Goal: Find specific page/section: Find specific page/section

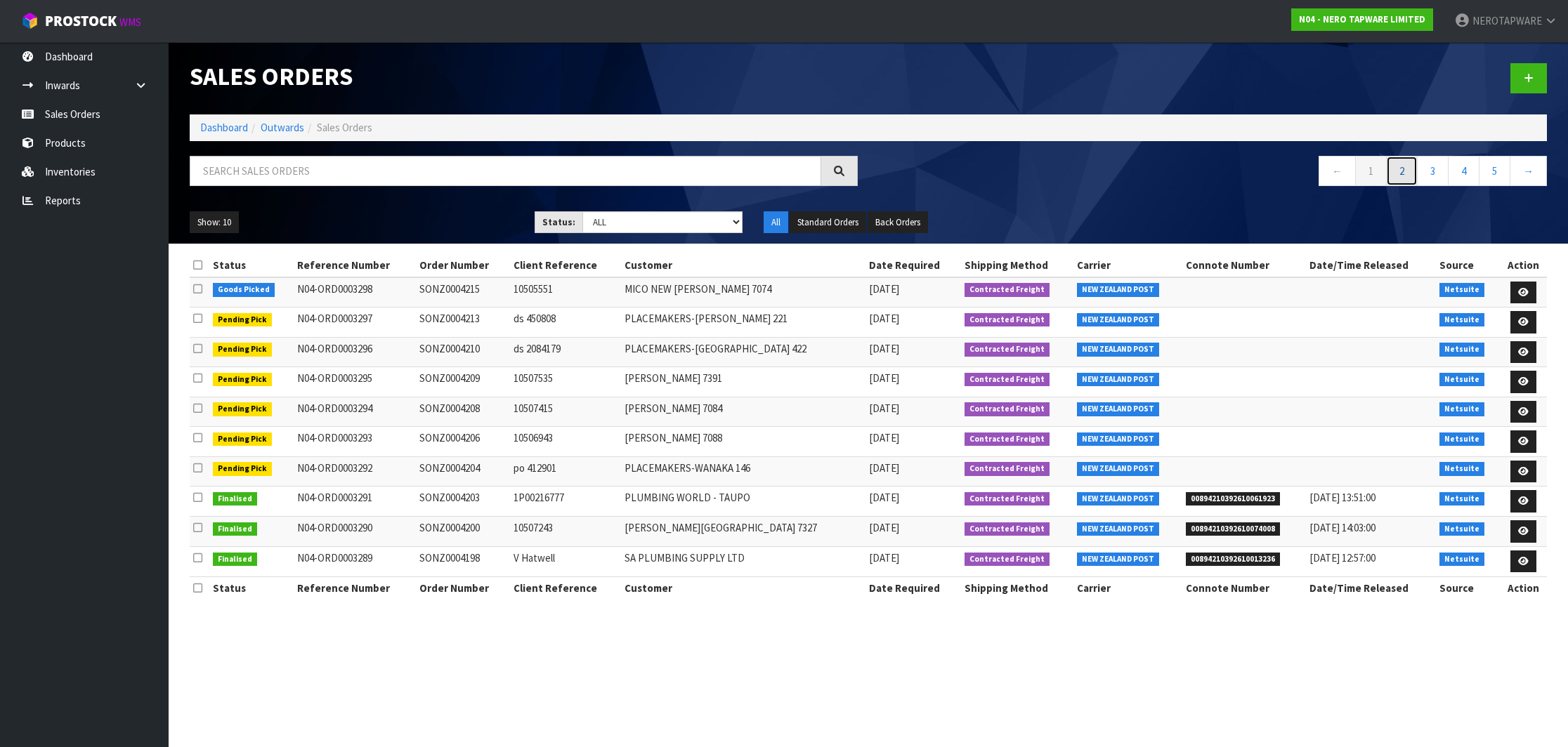
click at [1408, 179] on link "2" at bounding box center [1401, 171] width 32 height 30
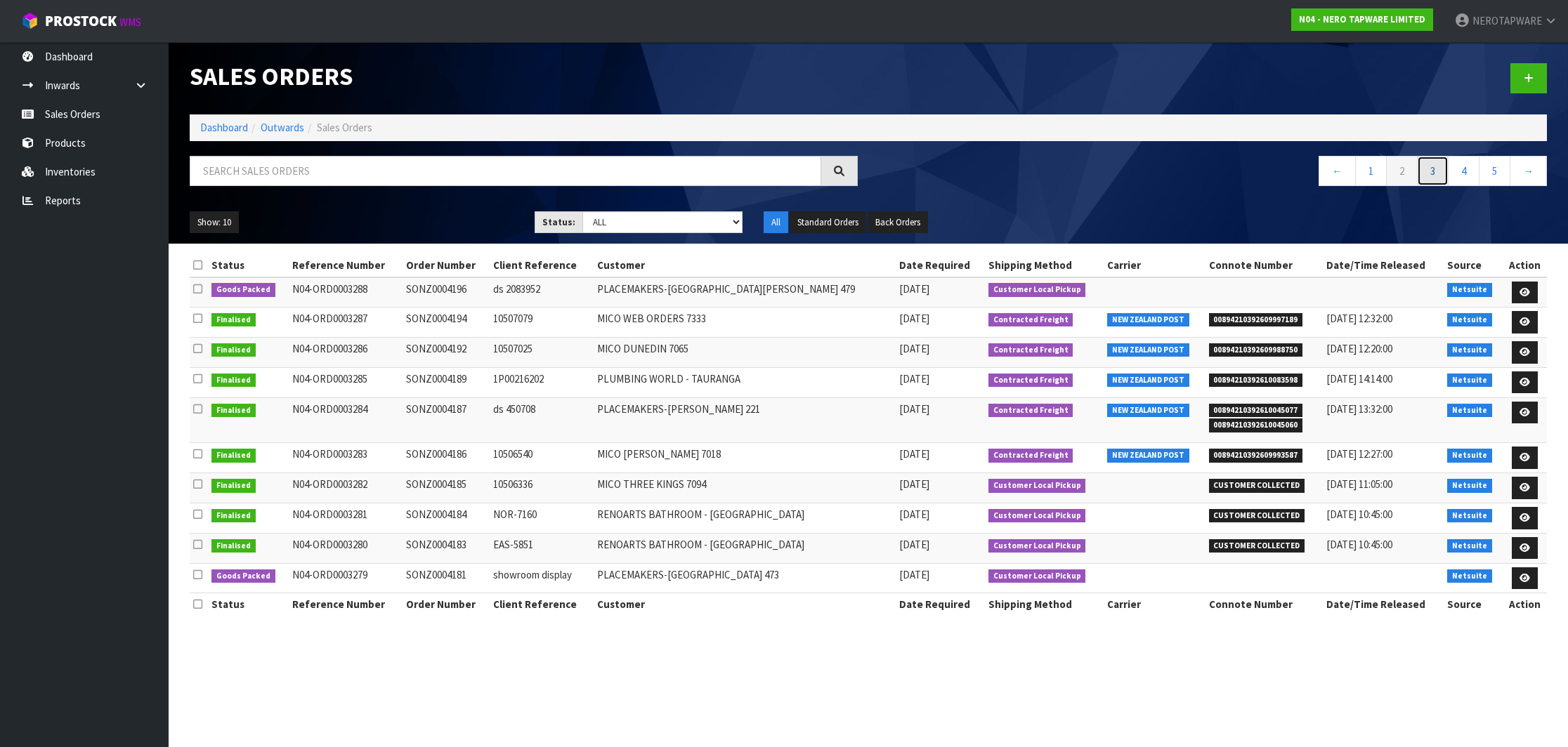
click at [1435, 172] on link "3" at bounding box center [1433, 171] width 32 height 30
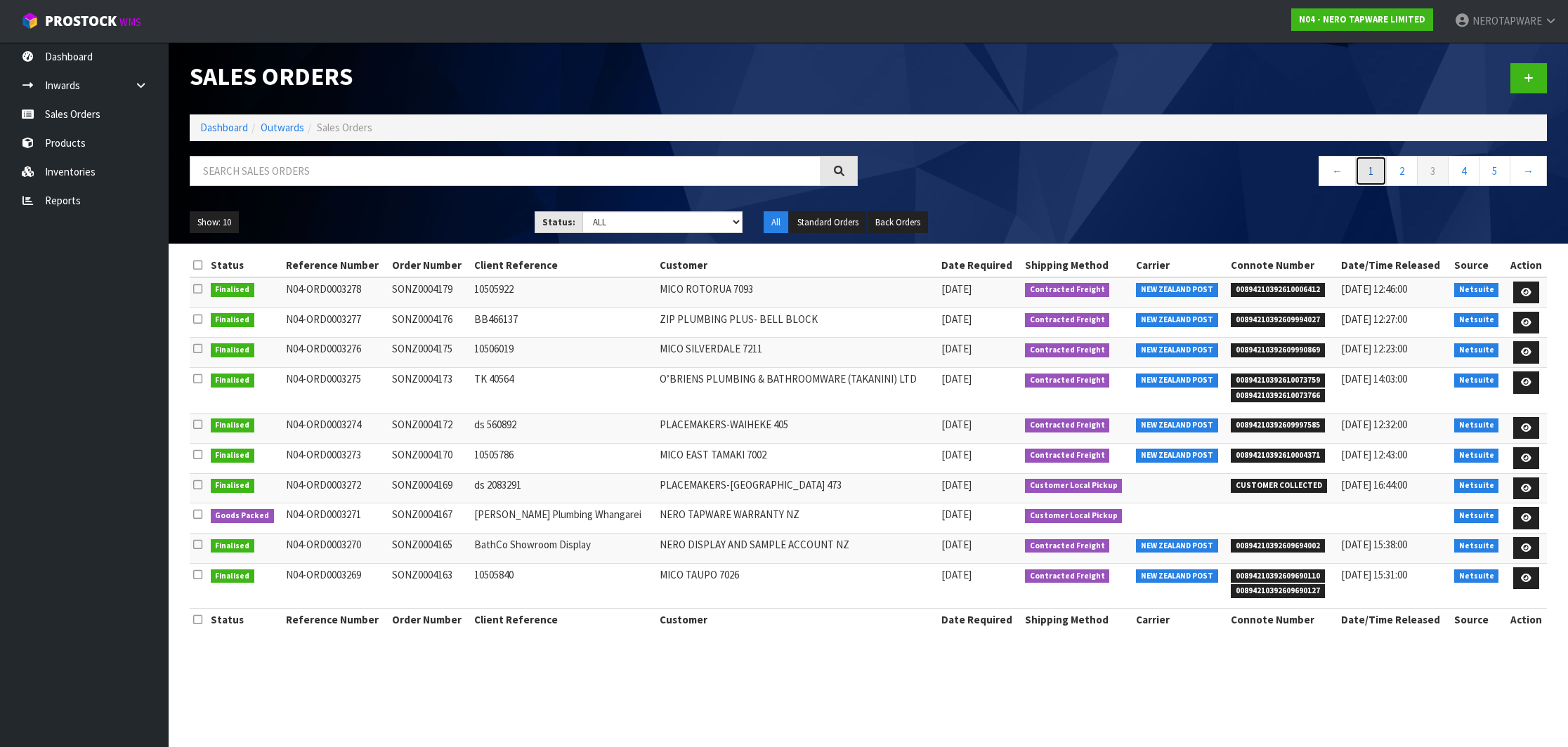
click at [1362, 176] on link "1" at bounding box center [1370, 171] width 32 height 30
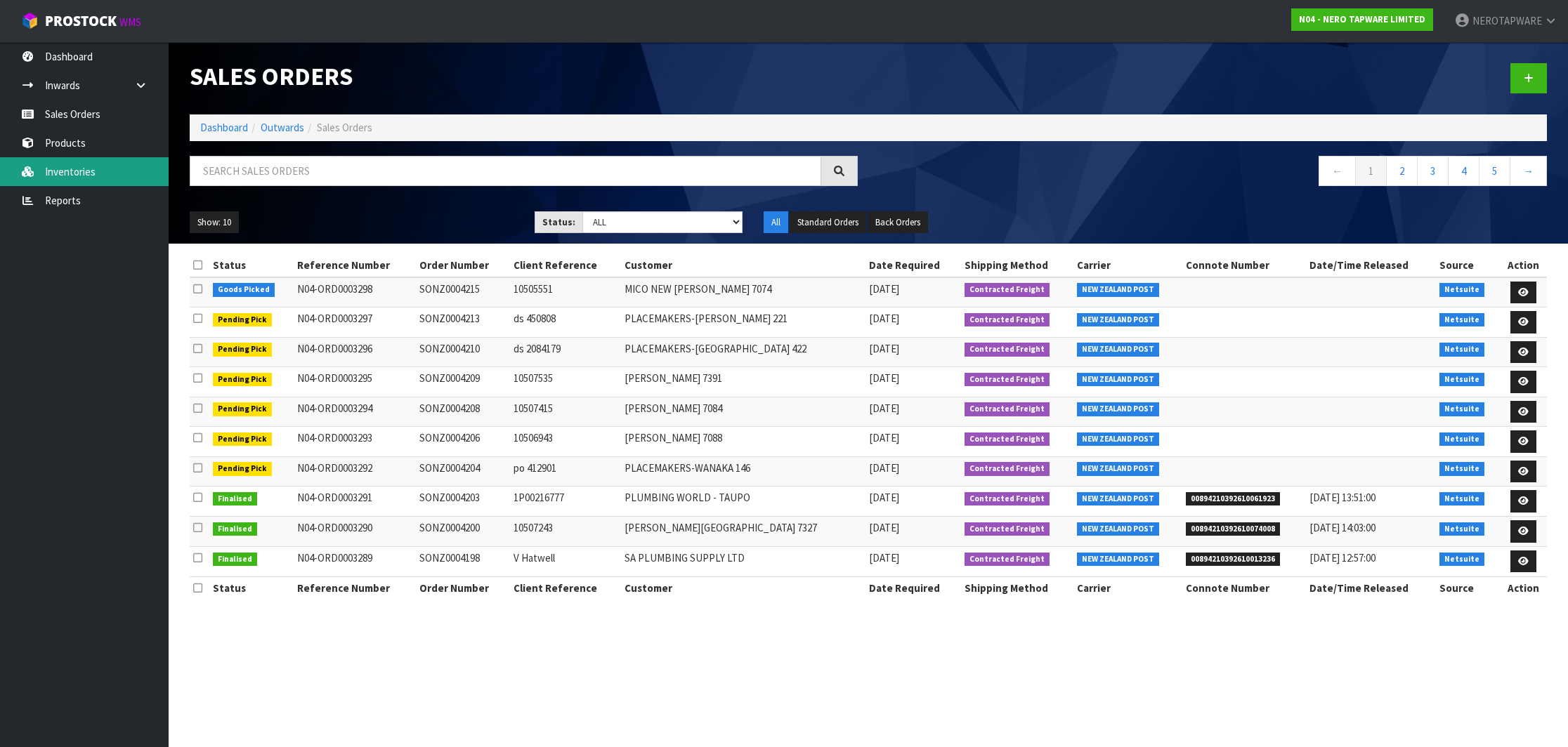
click at [99, 182] on link "Inventories" at bounding box center [84, 172] width 169 height 29
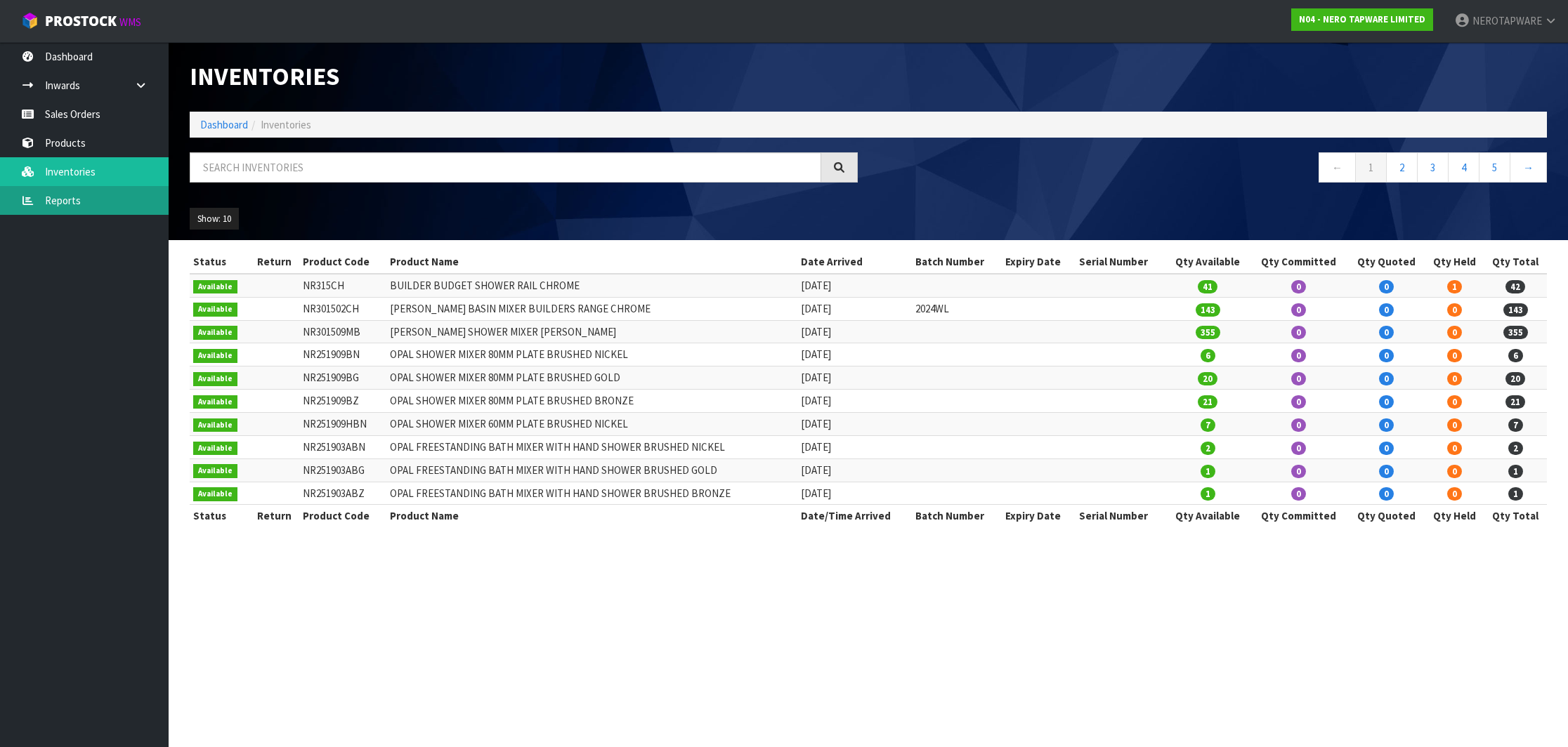
click at [76, 193] on link "Reports" at bounding box center [84, 201] width 169 height 29
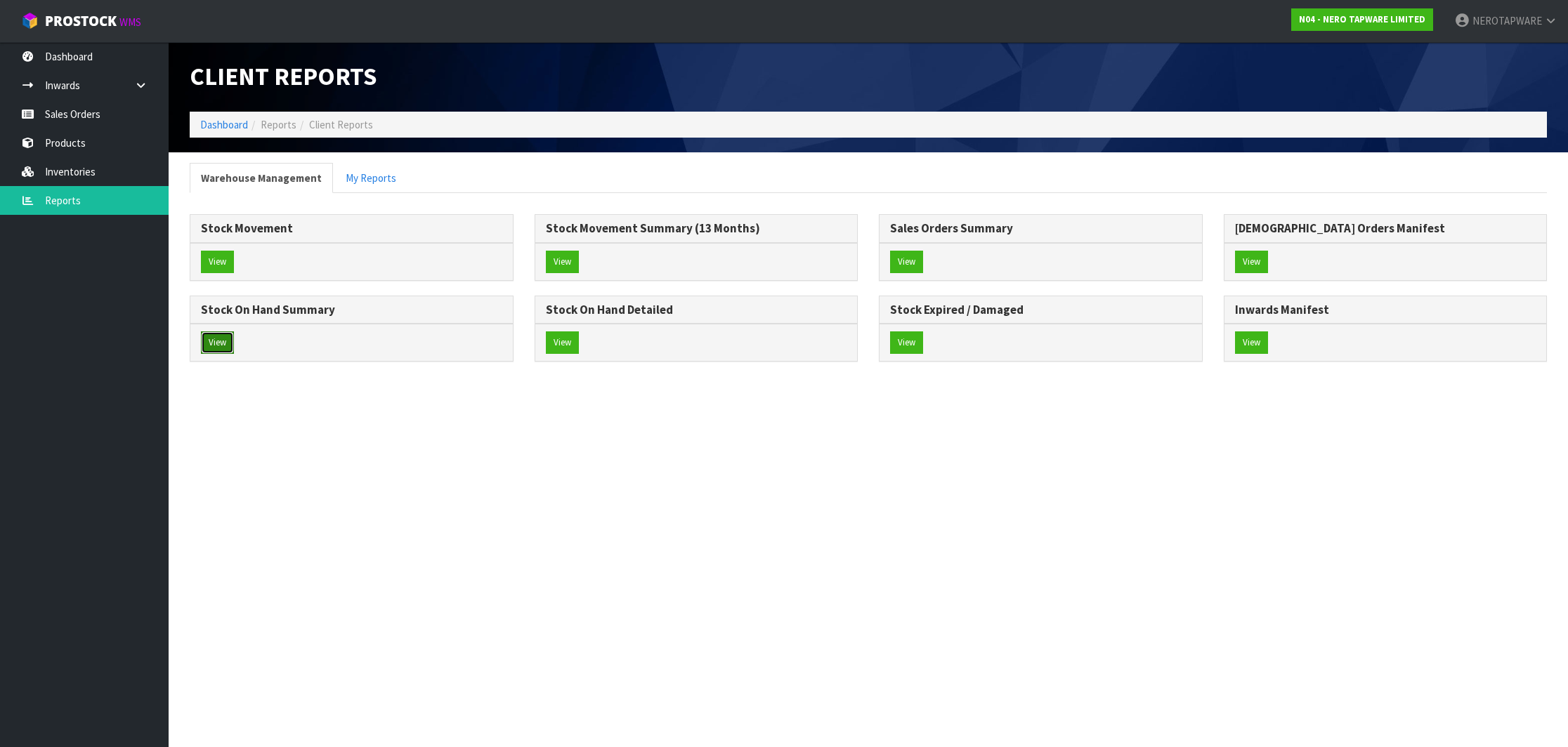
click at [223, 345] on button "View" at bounding box center [217, 343] width 33 height 23
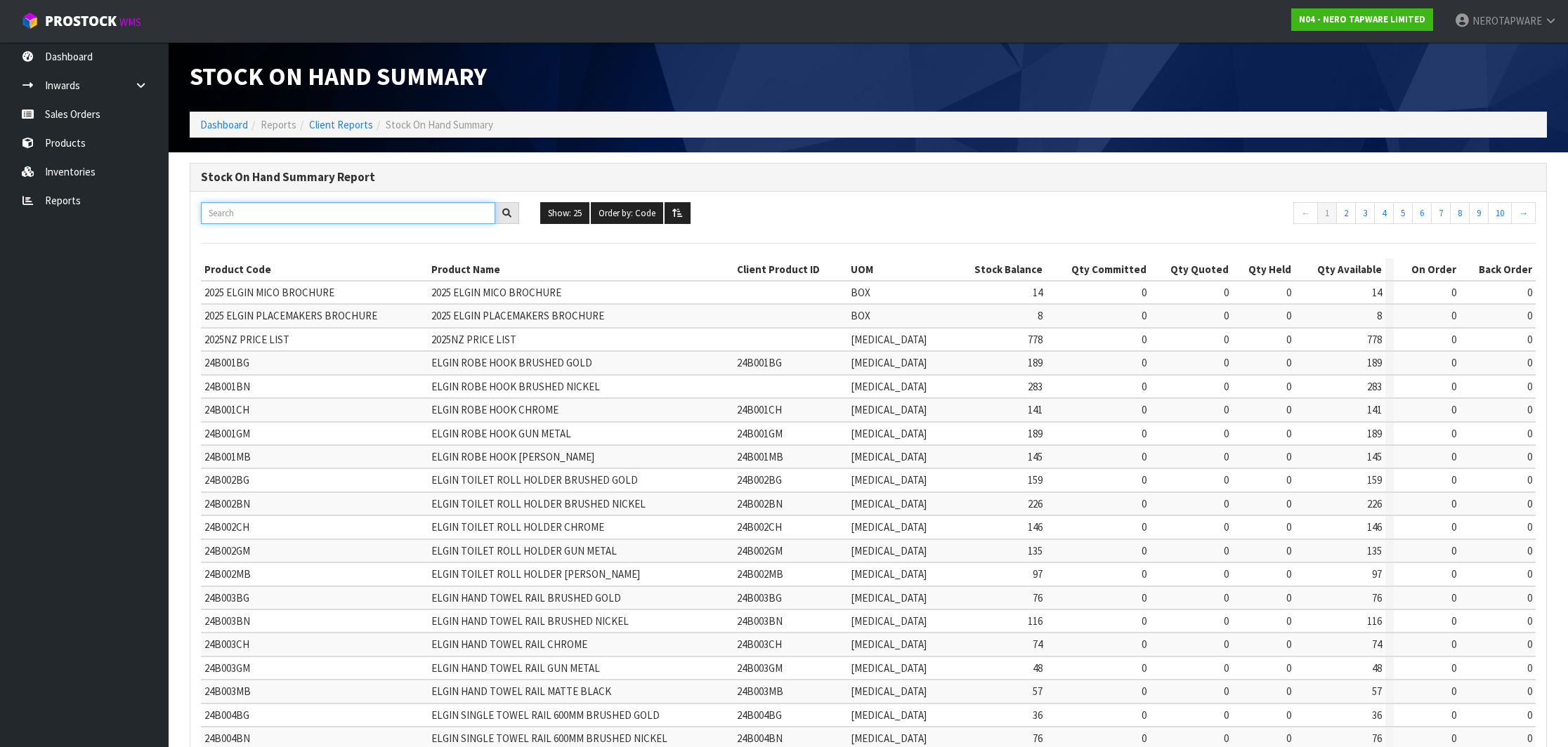
click at [371, 215] on input "text" at bounding box center [347, 213] width 294 height 22
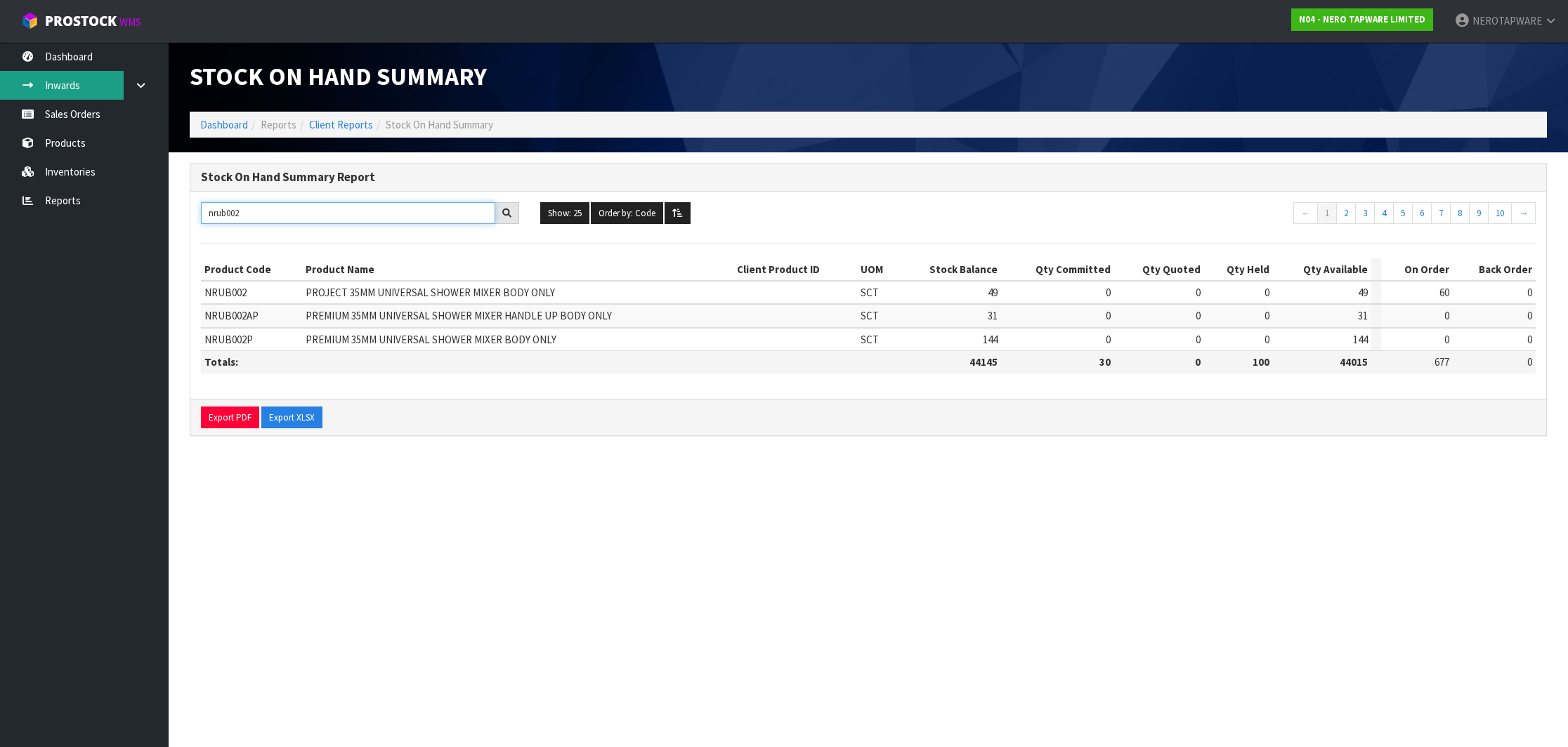
type input "nrub002"
click at [51, 73] on link "Inwards" at bounding box center [84, 85] width 169 height 29
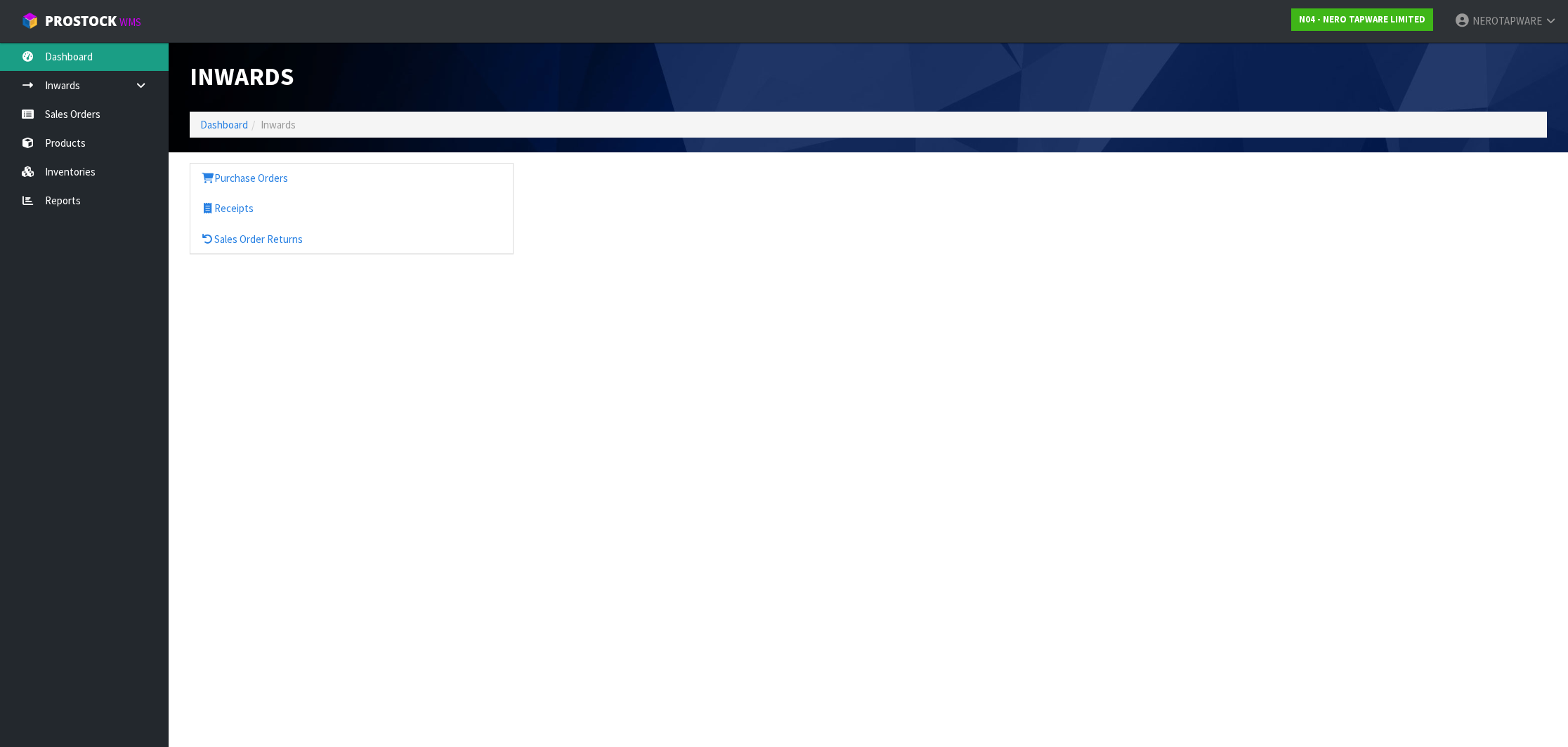
click at [69, 58] on link "Dashboard" at bounding box center [84, 56] width 169 height 29
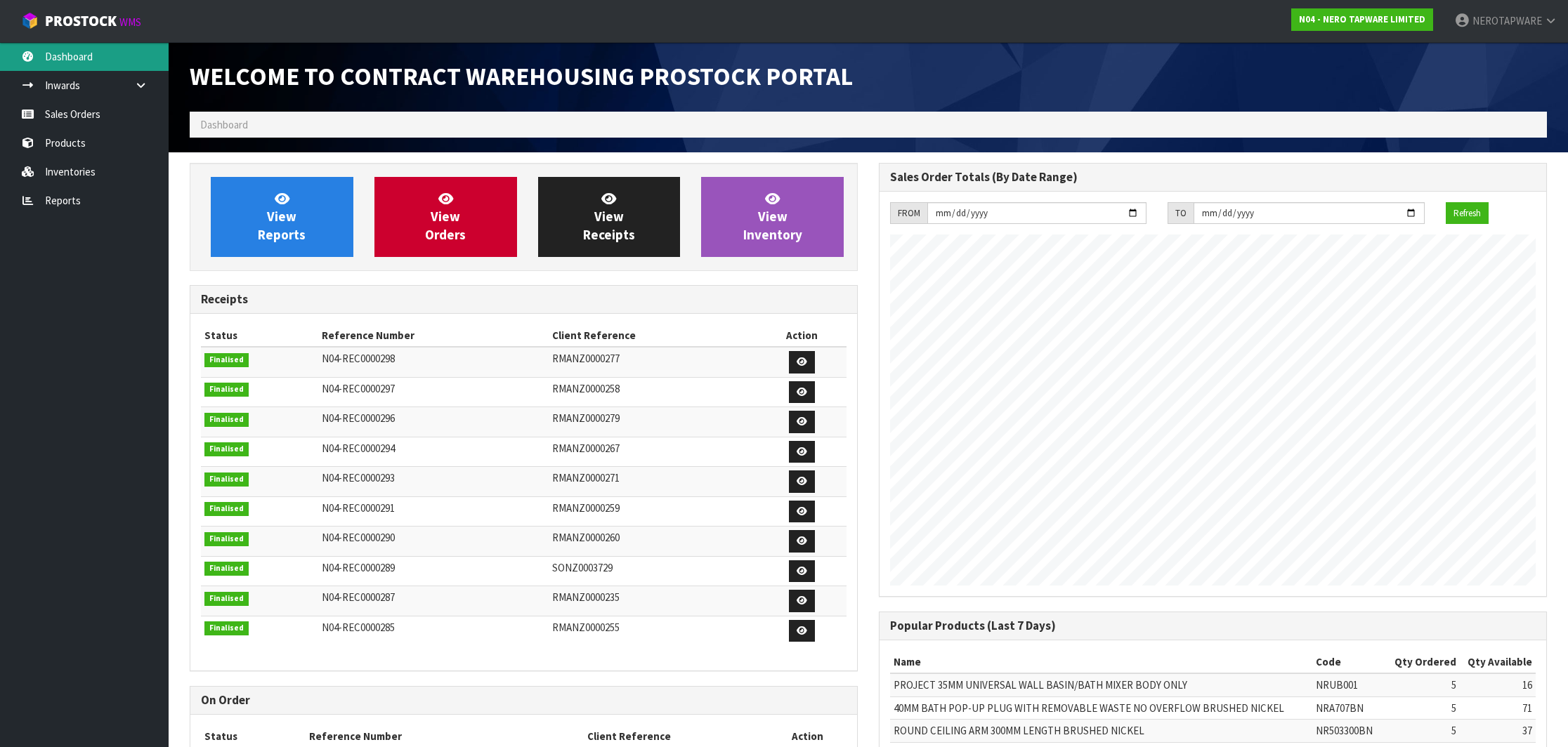
scroll to position [779, 689]
click at [59, 206] on link "Reports" at bounding box center [84, 201] width 169 height 29
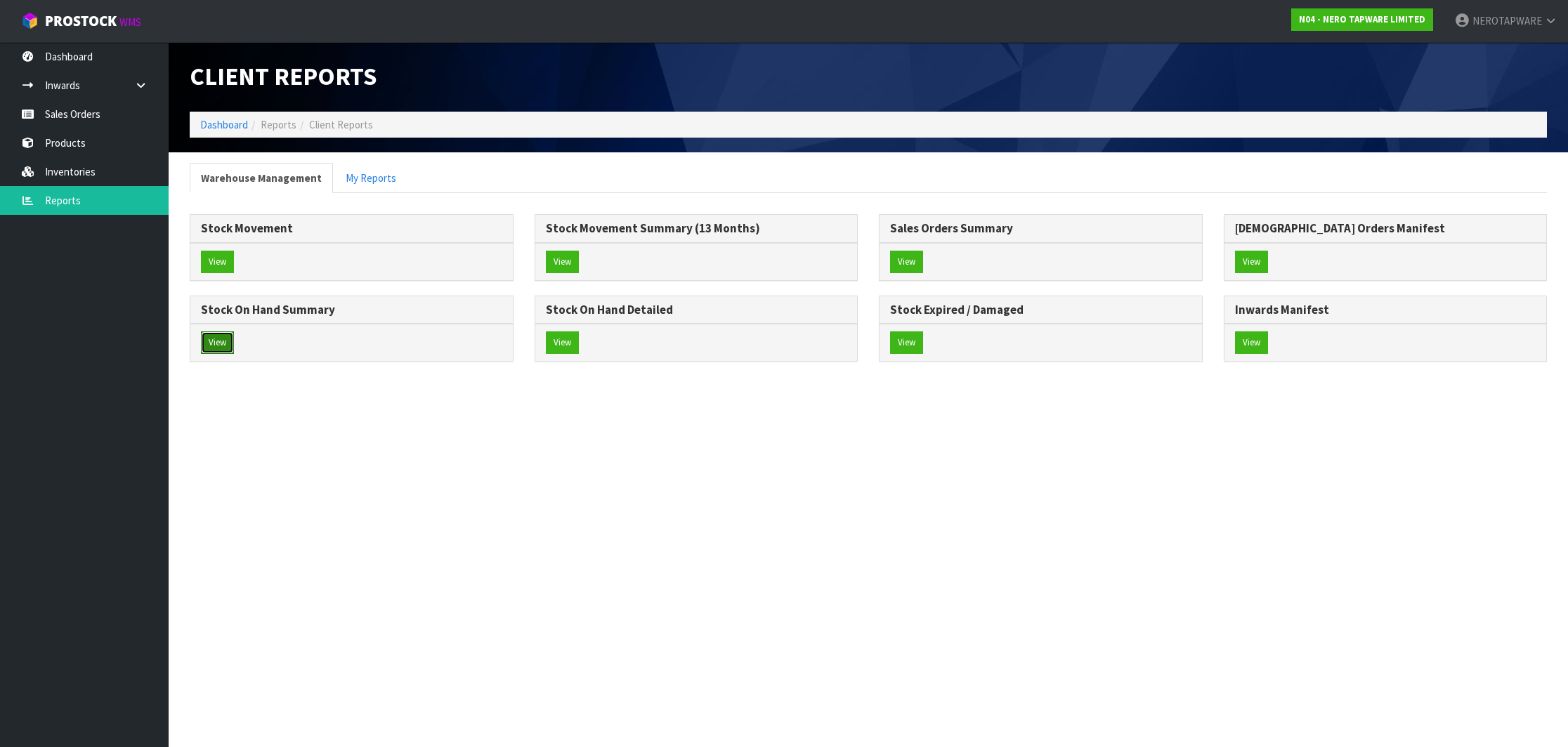
click at [215, 346] on button "View" at bounding box center [217, 343] width 33 height 23
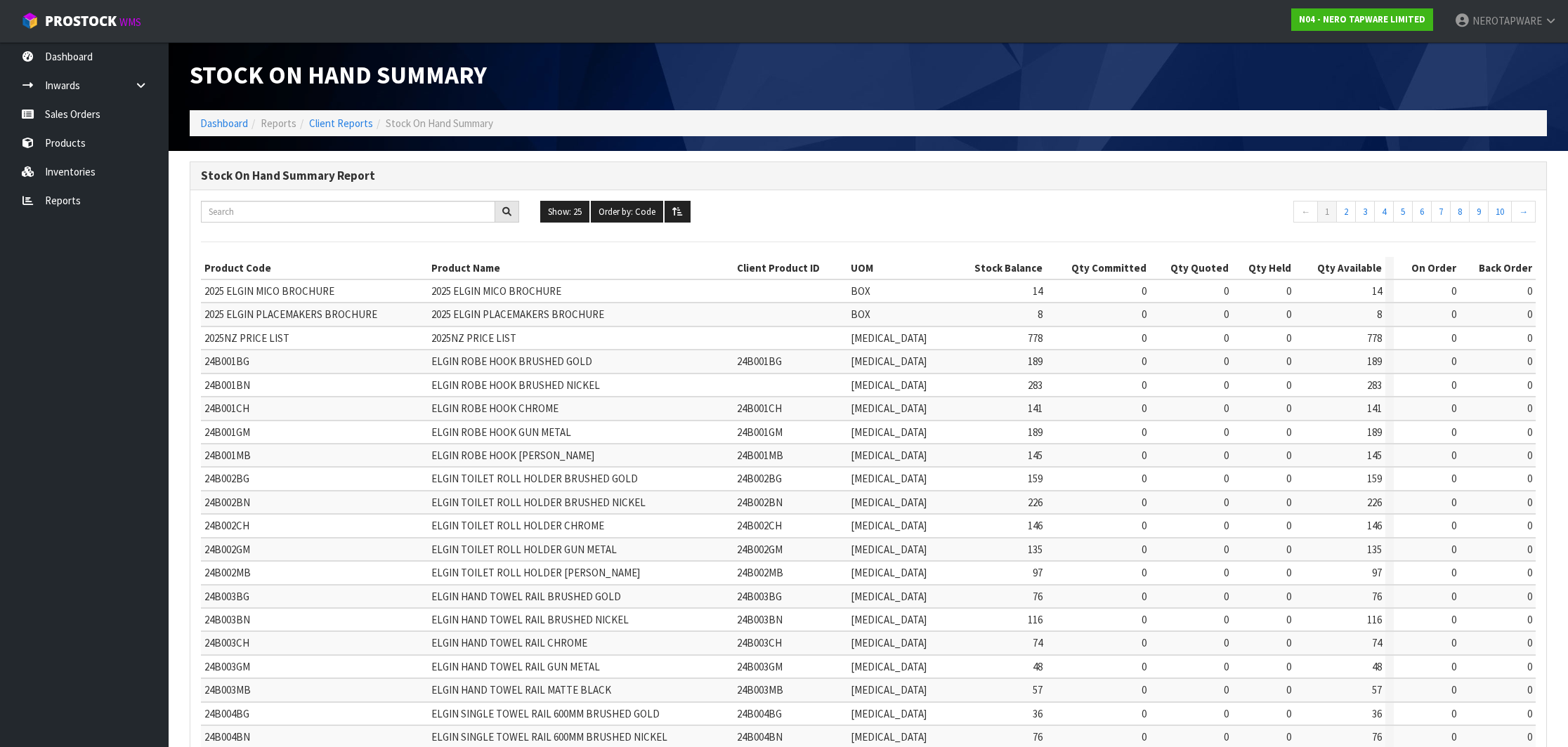
scroll to position [6, 0]
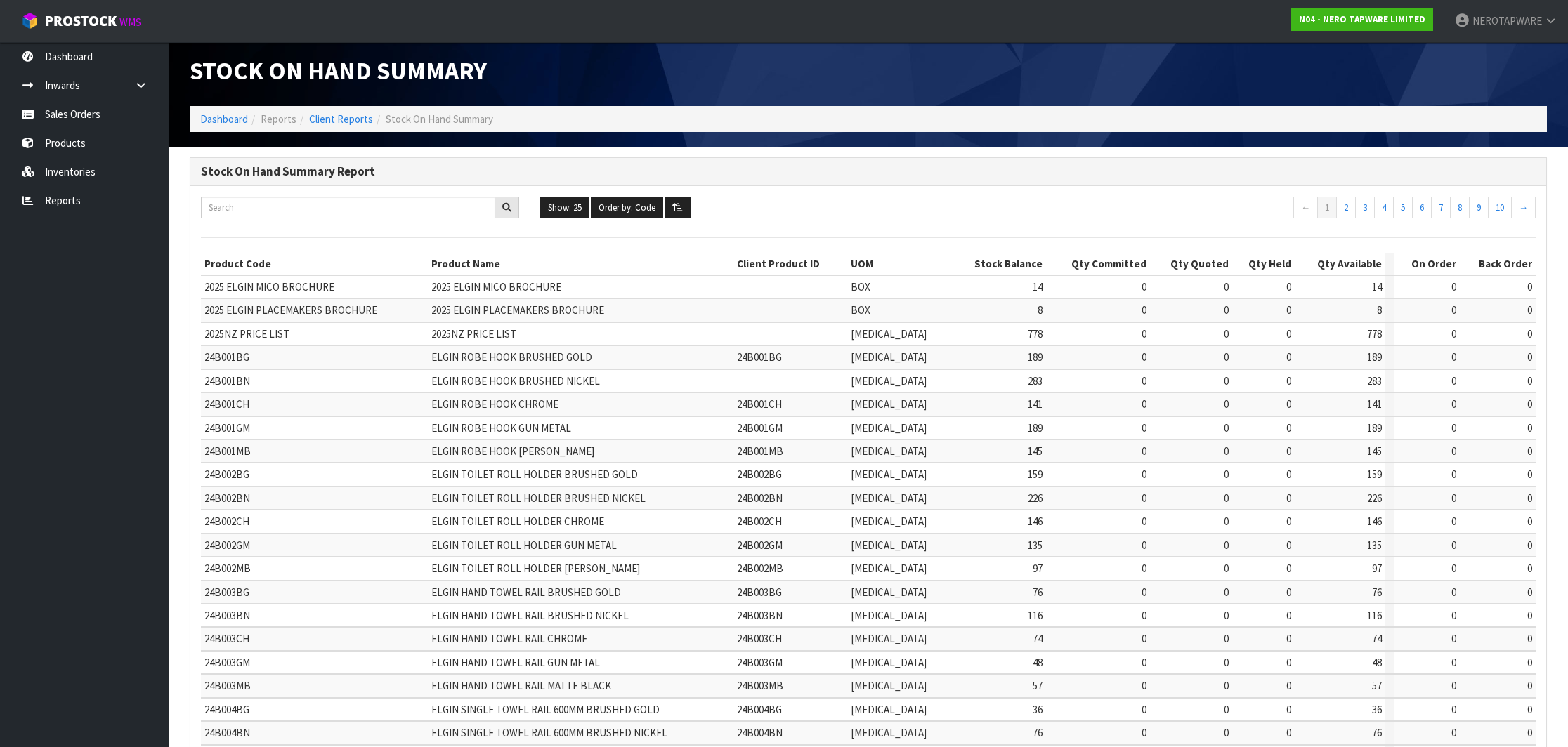
click at [344, 221] on div "Show: 25 5 10 25 50 100 ALL Order by: Code Code Total Available Held Committed …" at bounding box center [868, 209] width 1355 height 26
click at [323, 209] on input "text" at bounding box center [347, 207] width 294 height 22
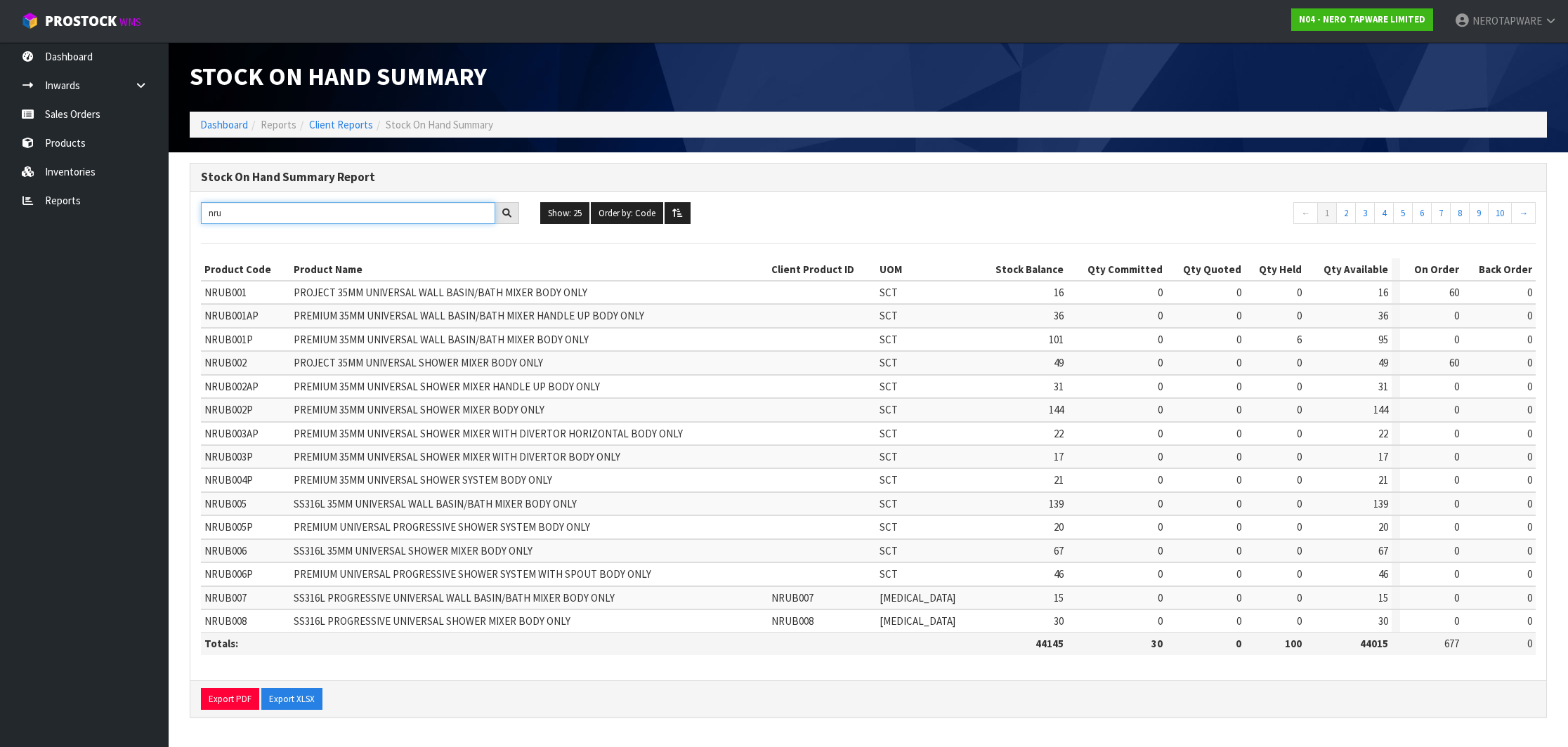
scroll to position [0, 0]
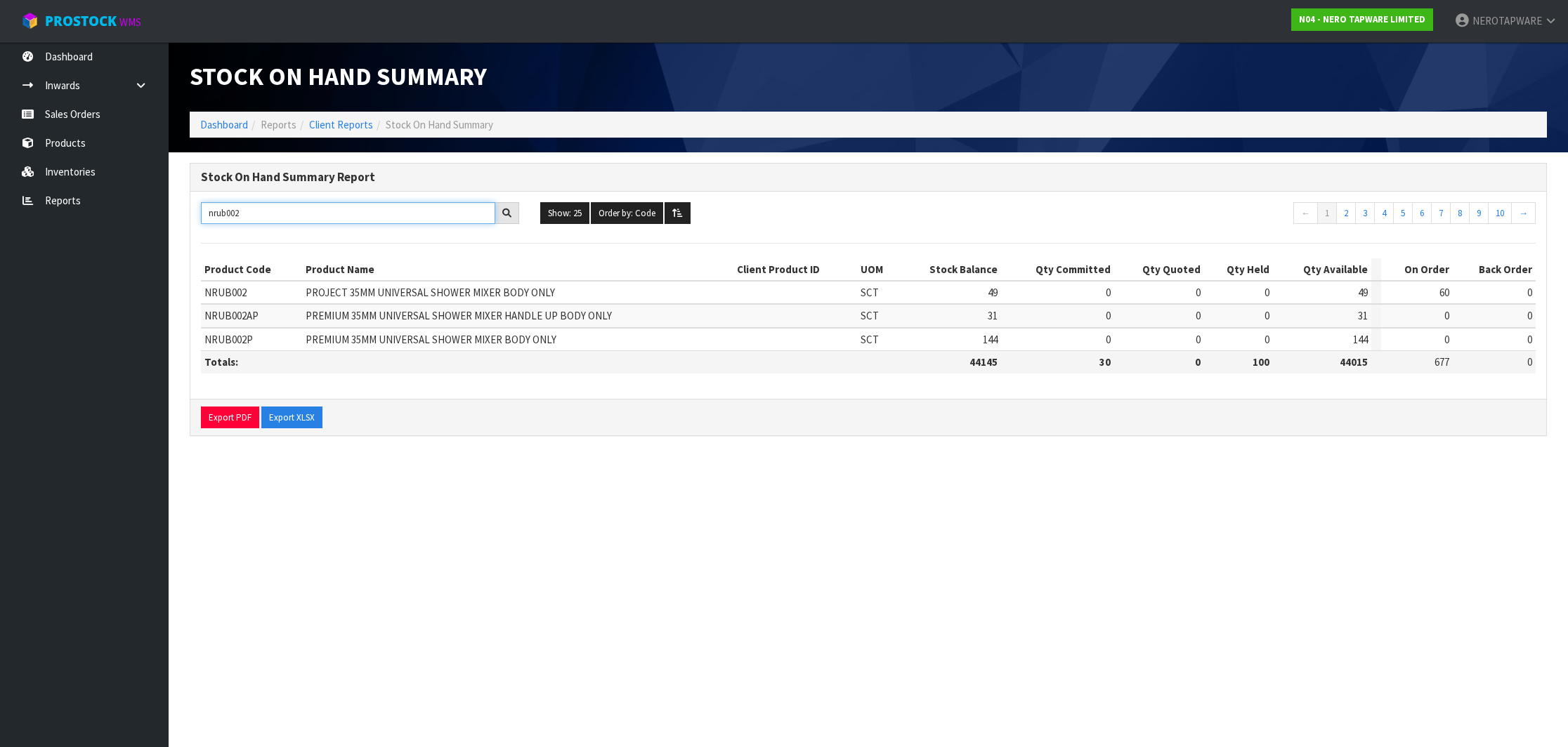
type input "nrub002"
click at [62, 69] on link "Dashboard" at bounding box center [84, 56] width 169 height 29
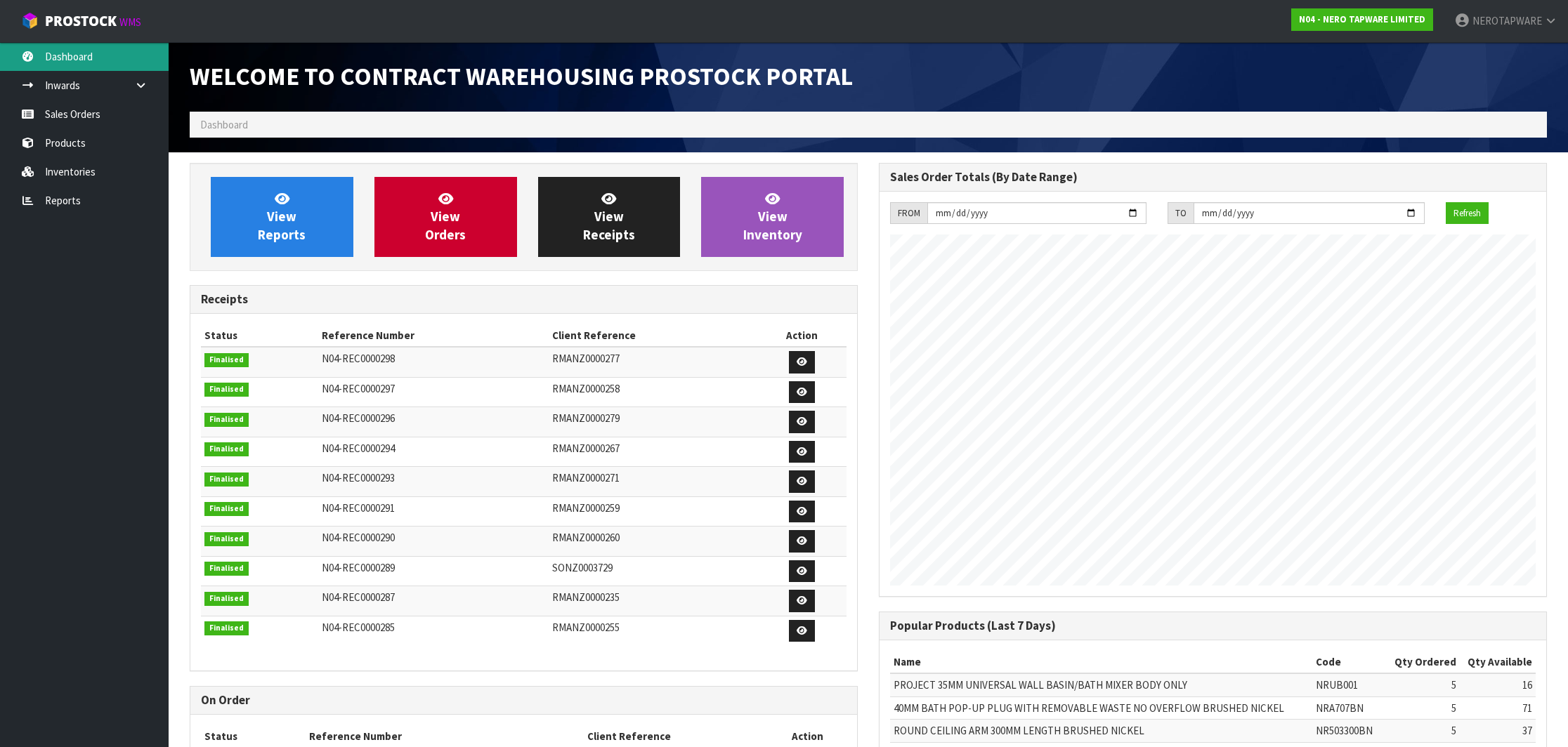
scroll to position [779, 689]
